Goal: Information Seeking & Learning: Stay updated

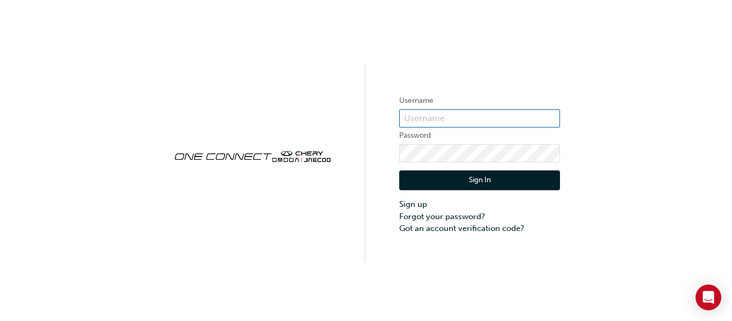
type input "cma079"
click at [481, 189] on button "Sign In" at bounding box center [479, 180] width 161 height 20
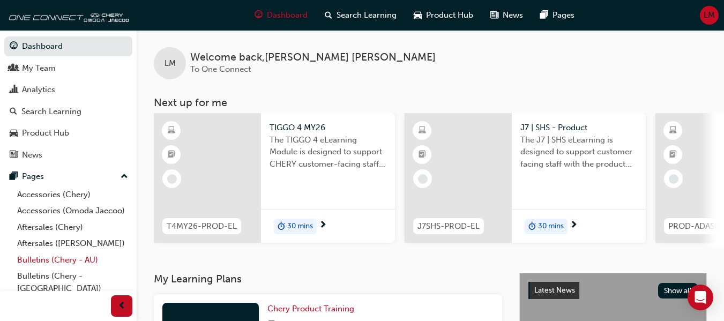
click at [65, 269] on link "Bulletins (Chery - AU)" at bounding box center [73, 260] width 120 height 17
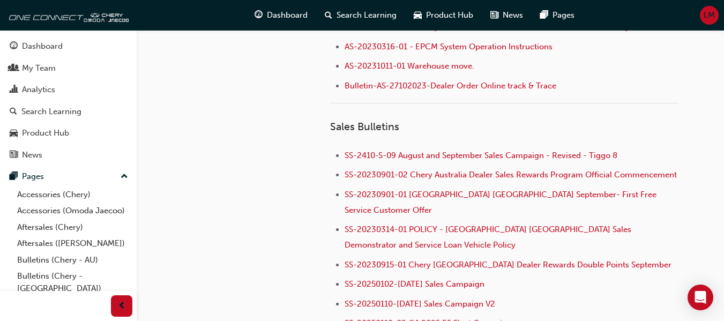
scroll to position [1072, 0]
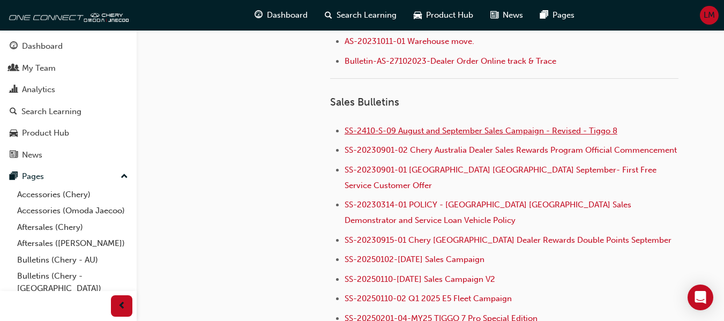
click at [455, 130] on span "SS-2410-S-09 August and September Sales Campaign - Revised - Tiggo 8" at bounding box center [481, 131] width 273 height 10
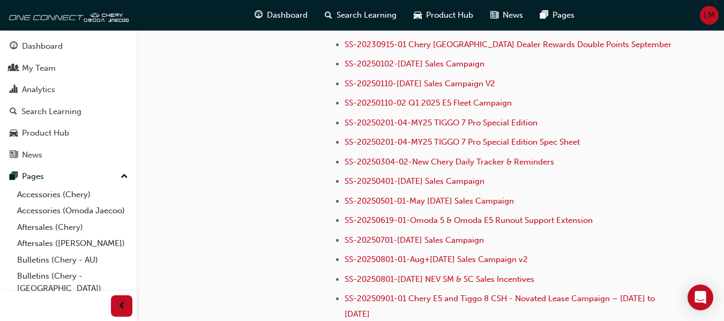
scroll to position [1286, 0]
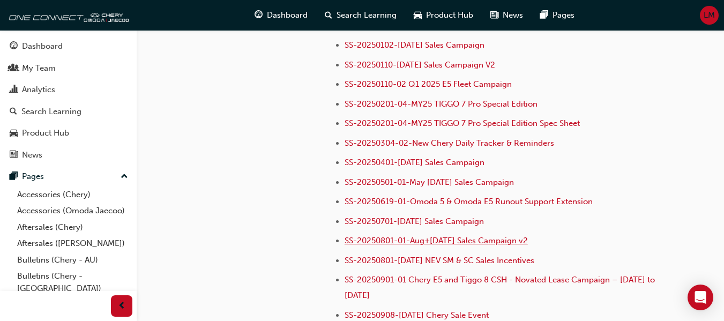
click at [458, 236] on span "SS-20250801-01-Aug+[DATE] Sales Campaign v2" at bounding box center [436, 241] width 183 height 10
